Goal: Task Accomplishment & Management: Manage account settings

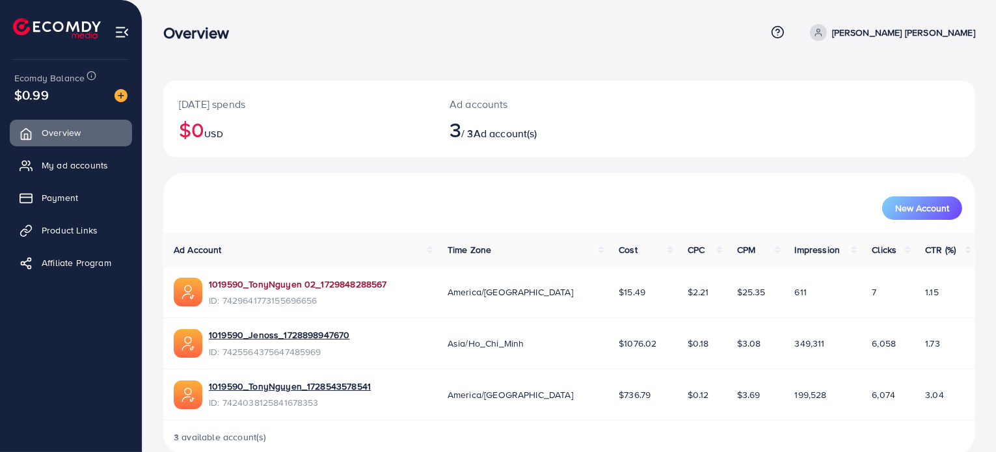
click at [335, 287] on link "1019590_TonyNguyen 02_1729848288567" at bounding box center [298, 284] width 178 height 13
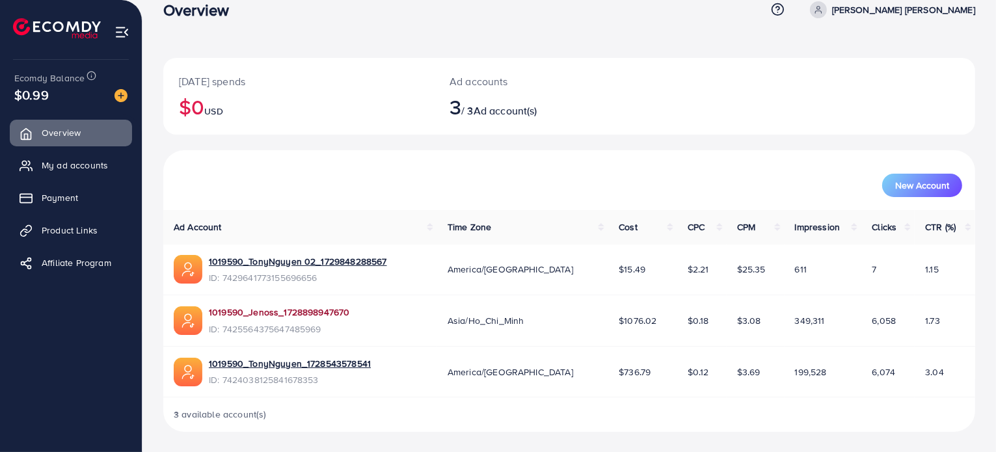
click at [320, 313] on link "1019590_Jenoss_1728898947670" at bounding box center [279, 312] width 141 height 13
click at [341, 363] on link "1019590_TonyNguyen_1728543578541" at bounding box center [290, 363] width 162 height 13
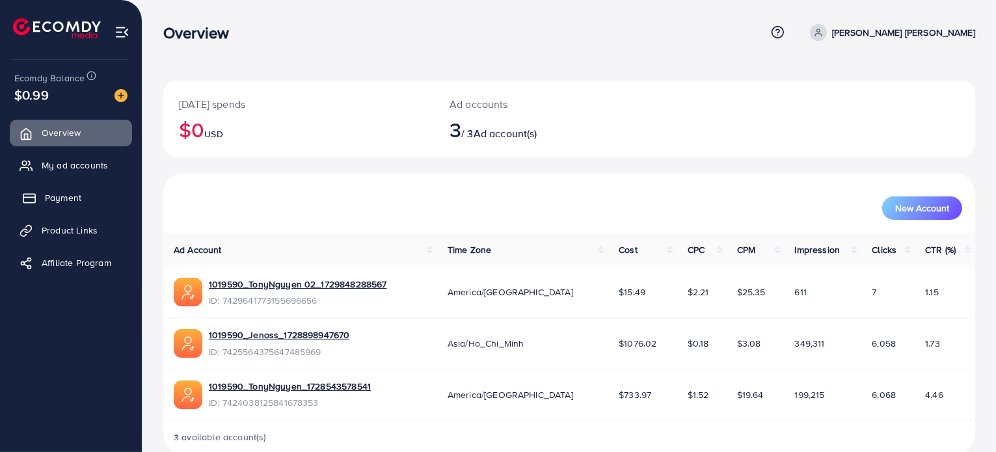
click at [56, 202] on span "Payment" at bounding box center [63, 197] width 36 height 13
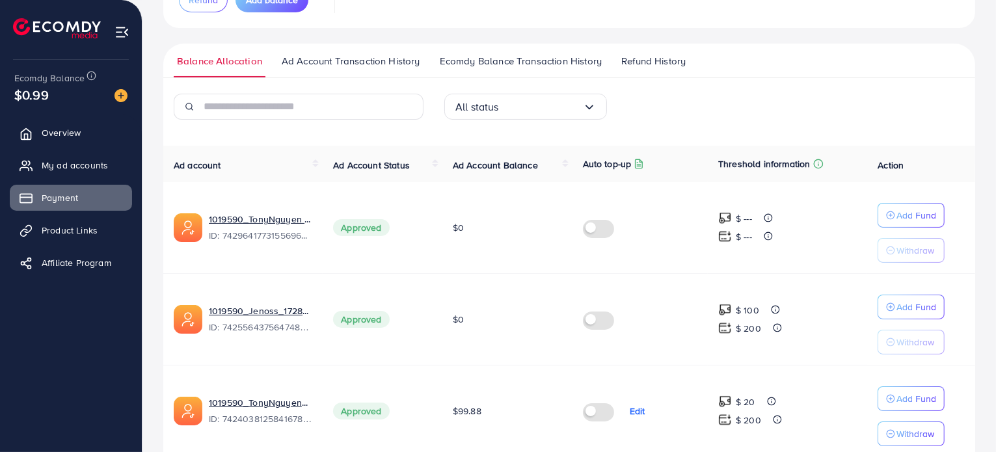
scroll to position [219, 0]
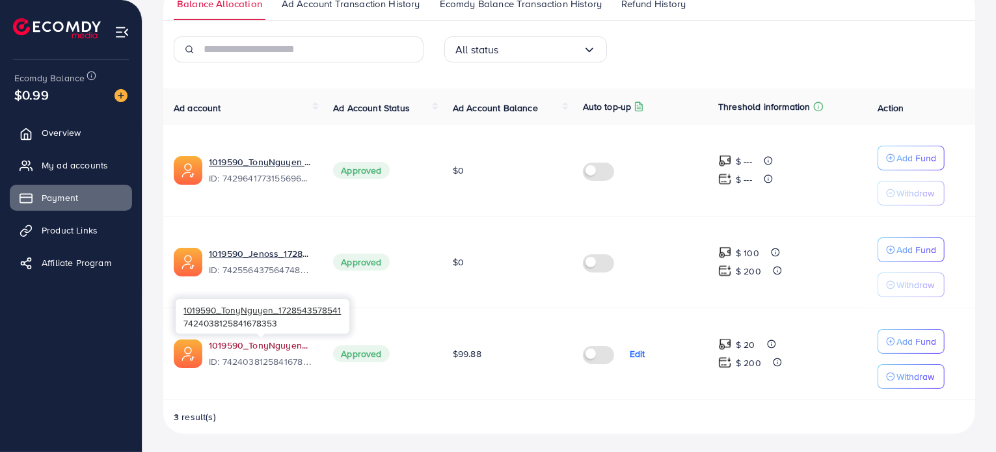
click at [270, 343] on link "1019590_TonyNguyen_1728543578541" at bounding box center [260, 345] width 103 height 13
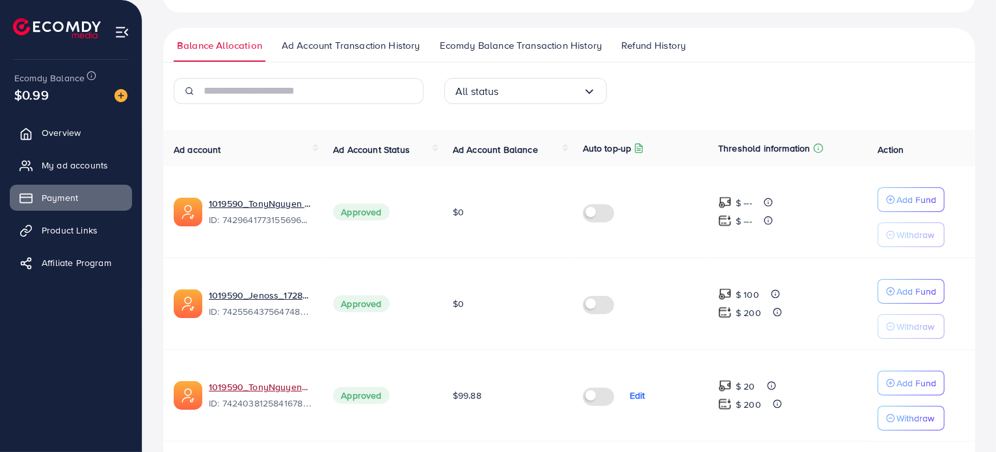
scroll to position [175, 0]
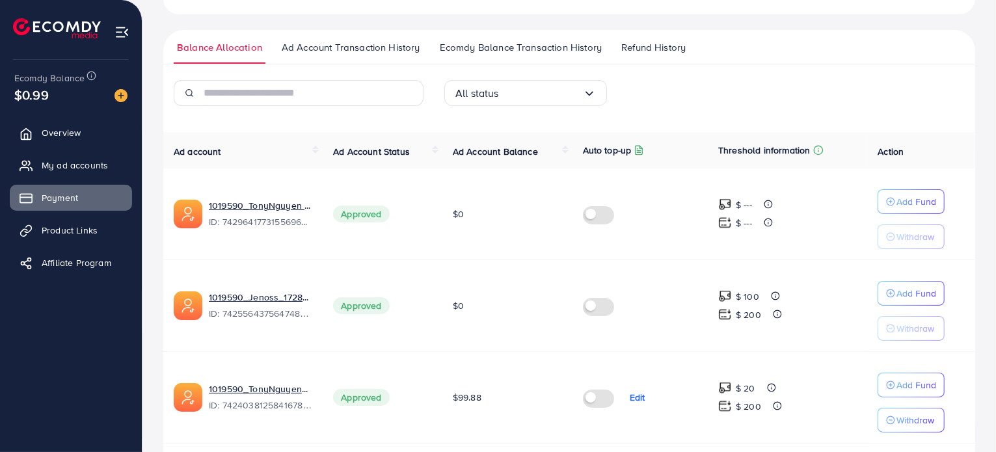
click at [377, 51] on span "Ad Account Transaction History" at bounding box center [351, 47] width 139 height 14
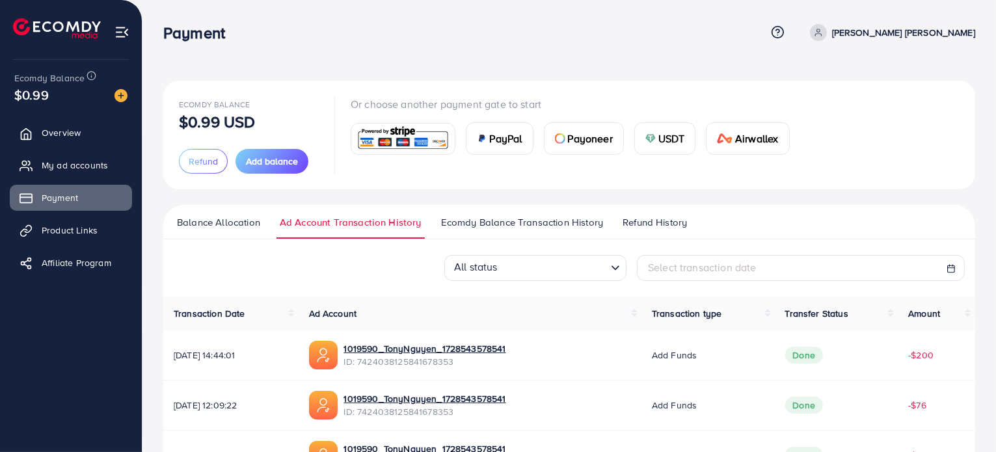
click at [553, 222] on span "Ecomdy Balance Transaction History" at bounding box center [522, 222] width 162 height 14
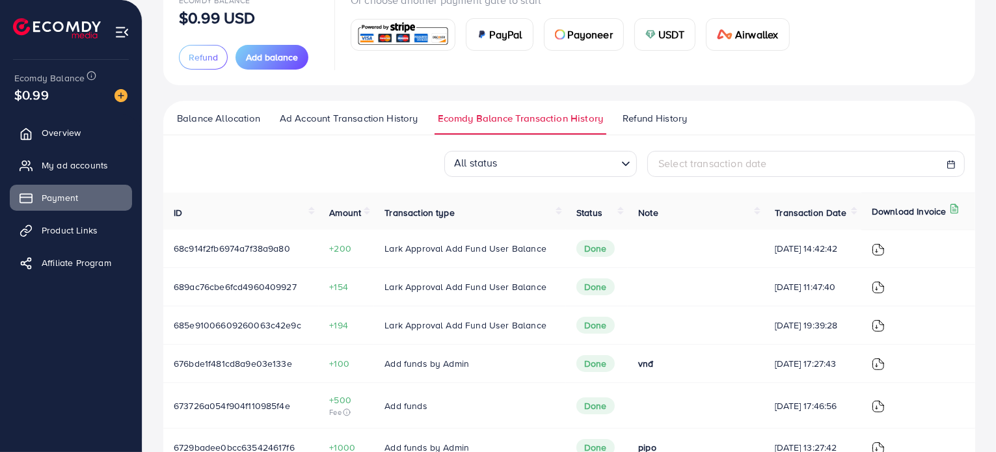
scroll to position [103, 0]
click at [674, 122] on span "Refund History" at bounding box center [655, 119] width 64 height 14
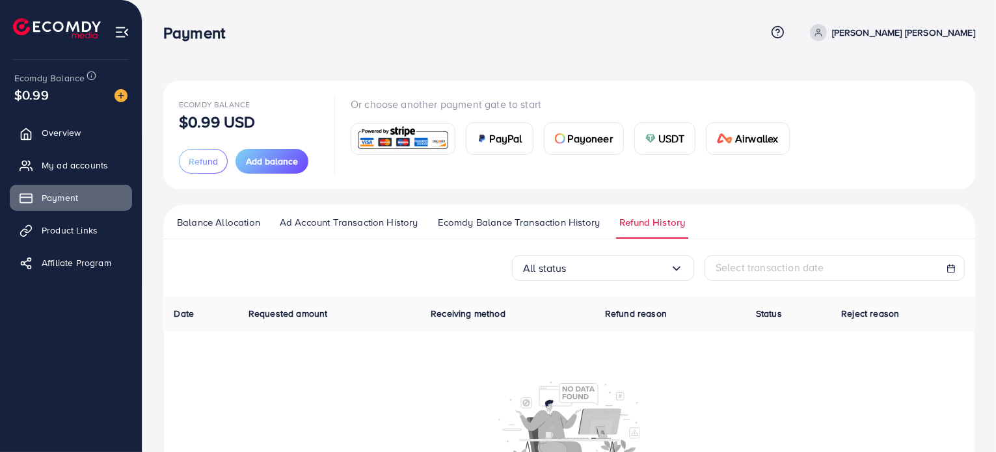
scroll to position [99, 0]
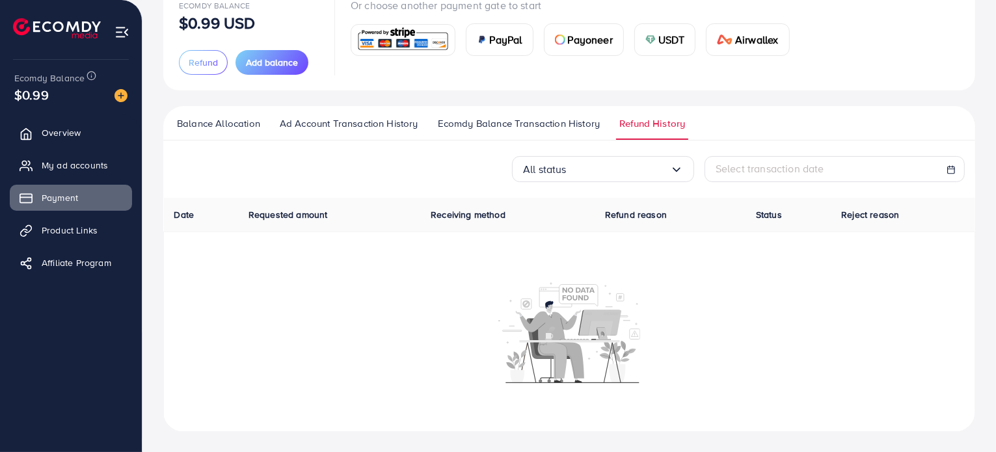
click at [587, 122] on span "Ecomdy Balance Transaction History" at bounding box center [519, 123] width 162 height 14
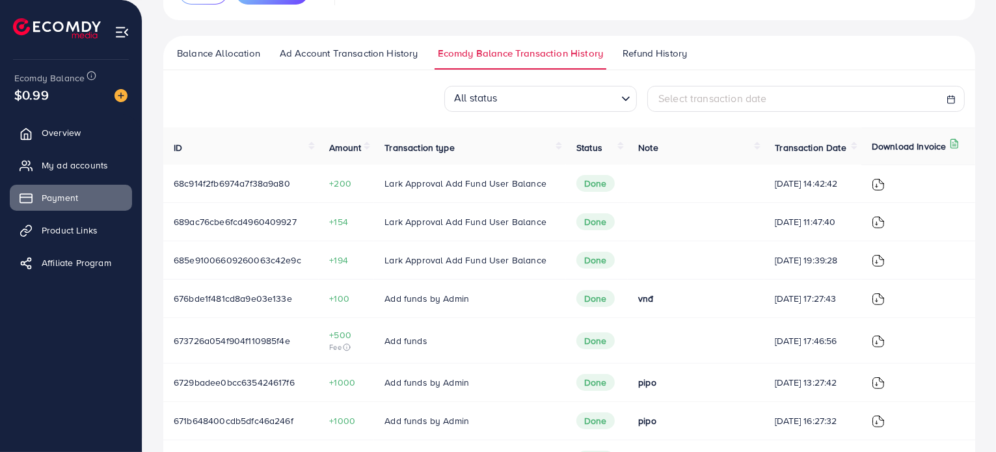
scroll to position [169, 0]
click at [229, 53] on span "Balance Allocation" at bounding box center [218, 53] width 83 height 14
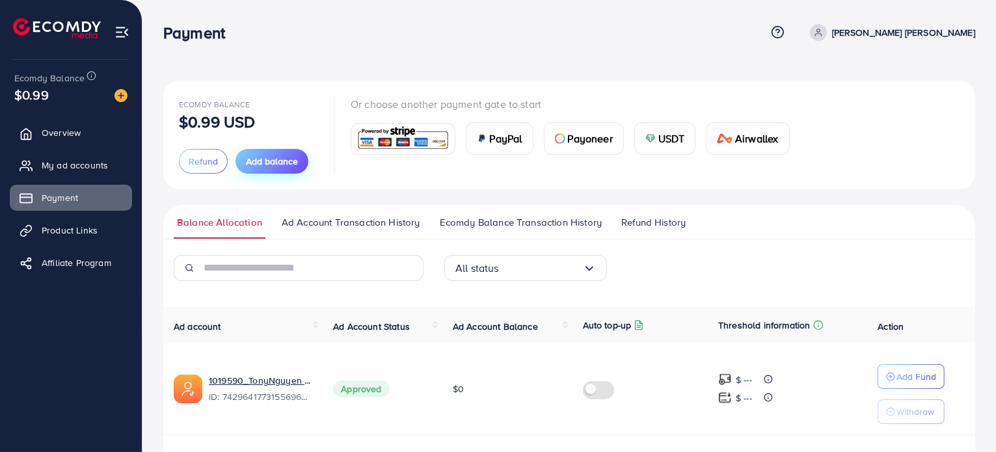
click at [285, 162] on span "Add balance" at bounding box center [272, 161] width 52 height 13
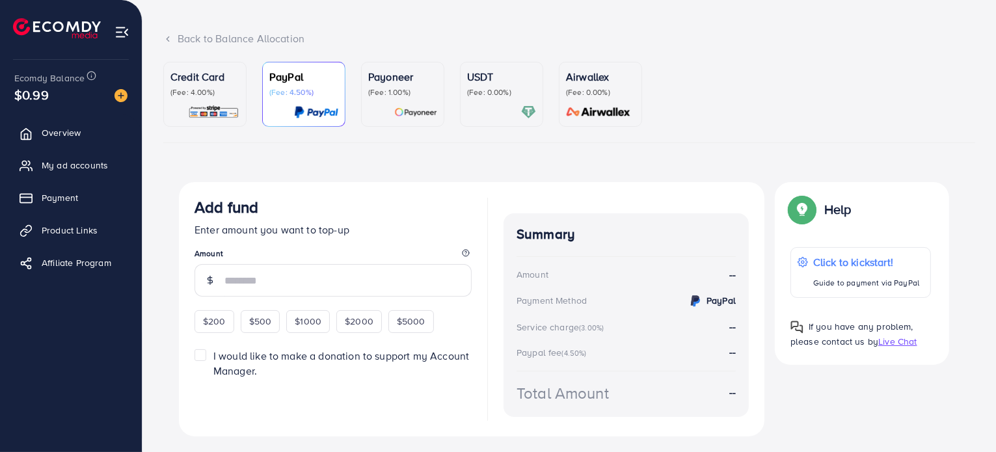
scroll to position [70, 0]
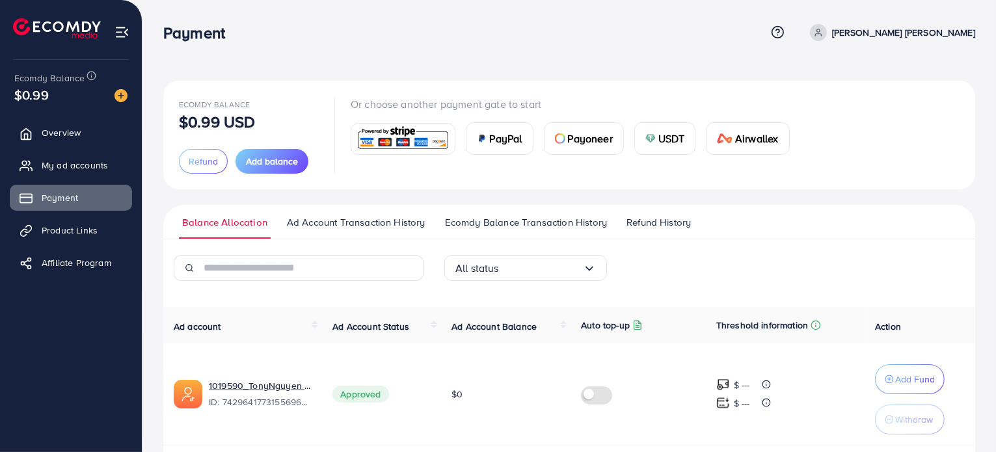
click at [541, 219] on span "Ecomdy Balance Transaction History" at bounding box center [526, 222] width 162 height 14
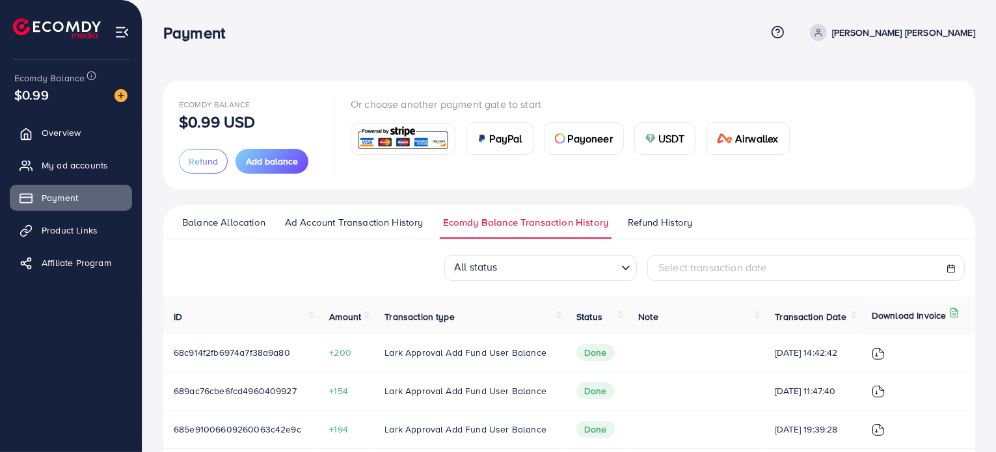
click at [881, 355] on img at bounding box center [878, 354] width 13 height 13
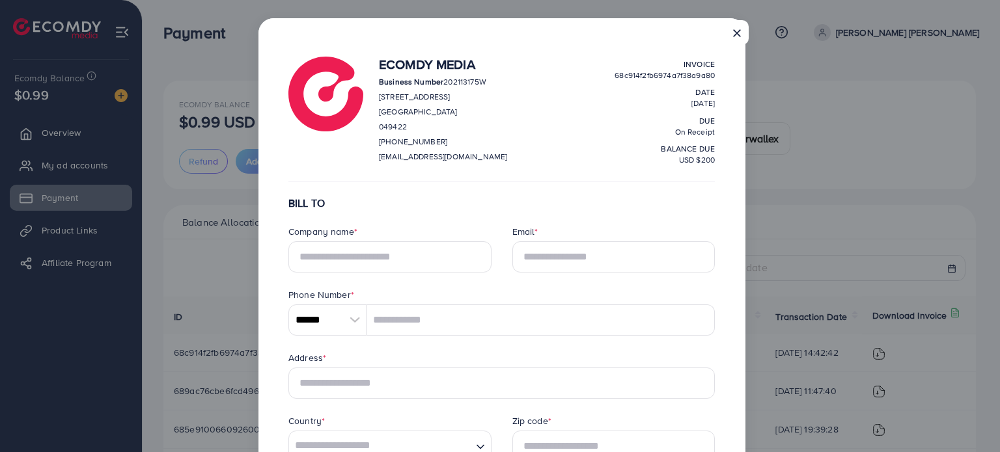
click at [736, 29] on button "×" at bounding box center [736, 32] width 23 height 25
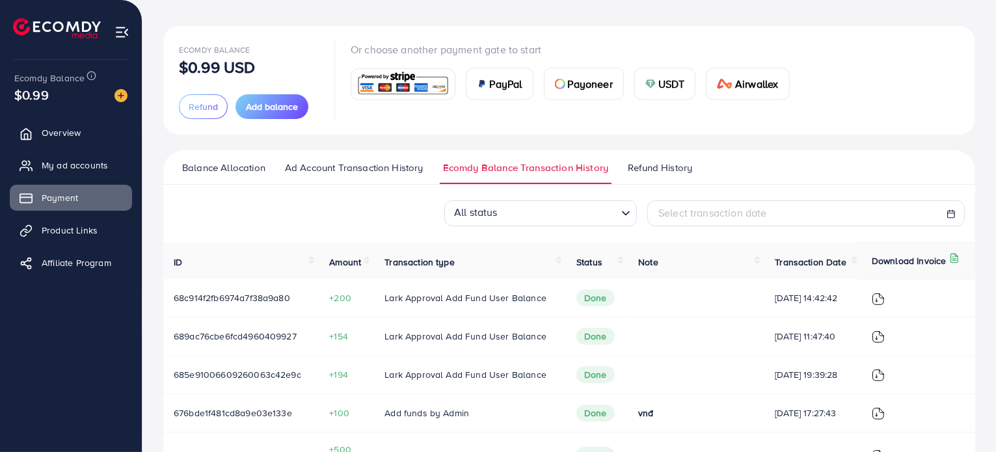
scroll to position [55, 0]
click at [382, 170] on span "Ad Account Transaction History" at bounding box center [354, 168] width 139 height 14
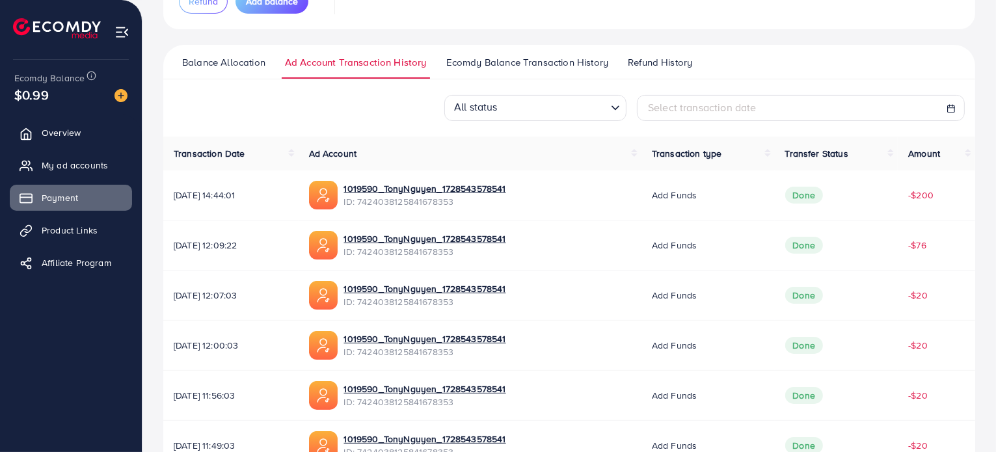
scroll to position [159, 0]
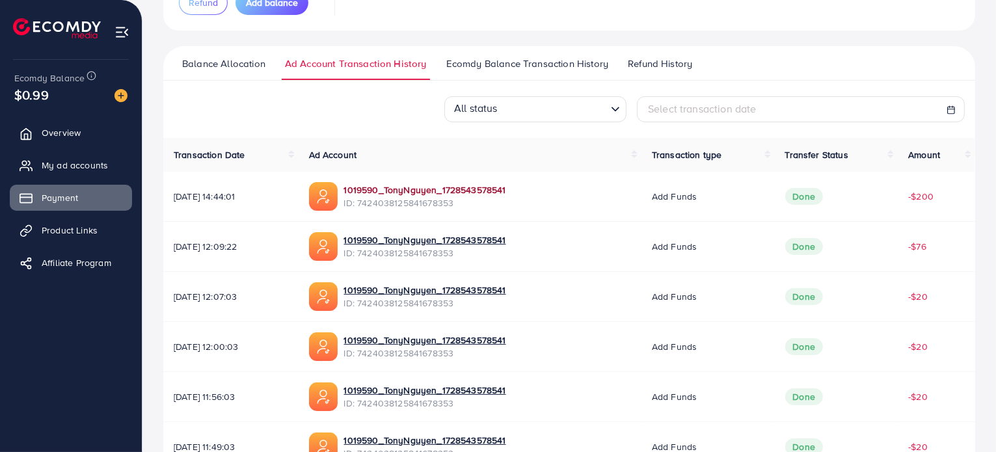
click at [482, 187] on link "1019590_TonyNguyen_1728543578541" at bounding box center [425, 190] width 162 height 13
